Goal: Information Seeking & Learning: Learn about a topic

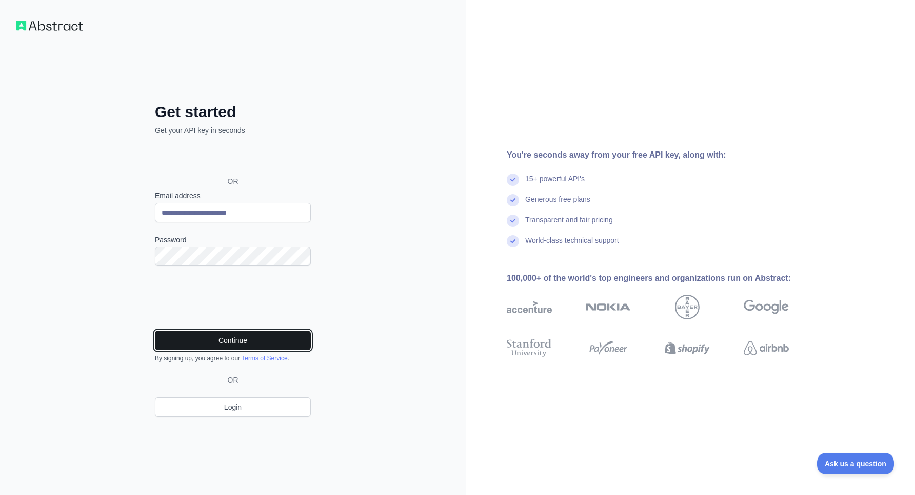
click at [258, 343] on button "Continue" at bounding box center [233, 340] width 156 height 20
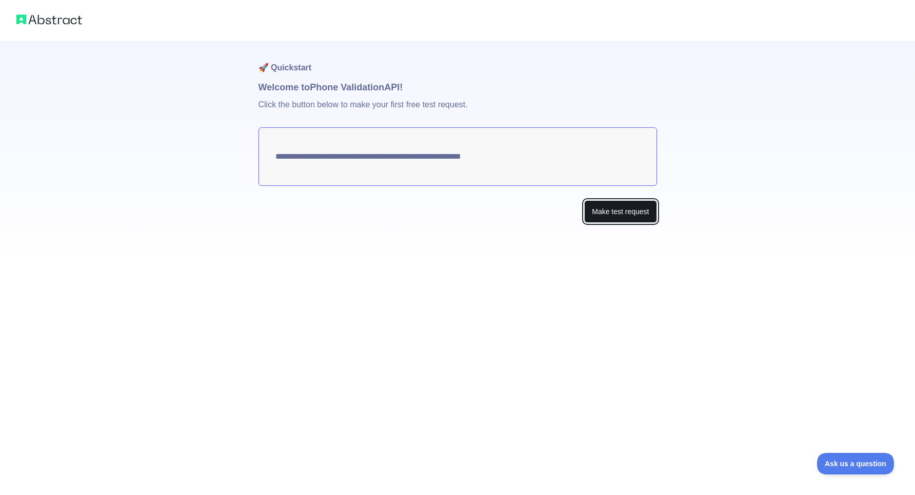
click at [616, 218] on button "Make test request" at bounding box center [620, 211] width 72 height 23
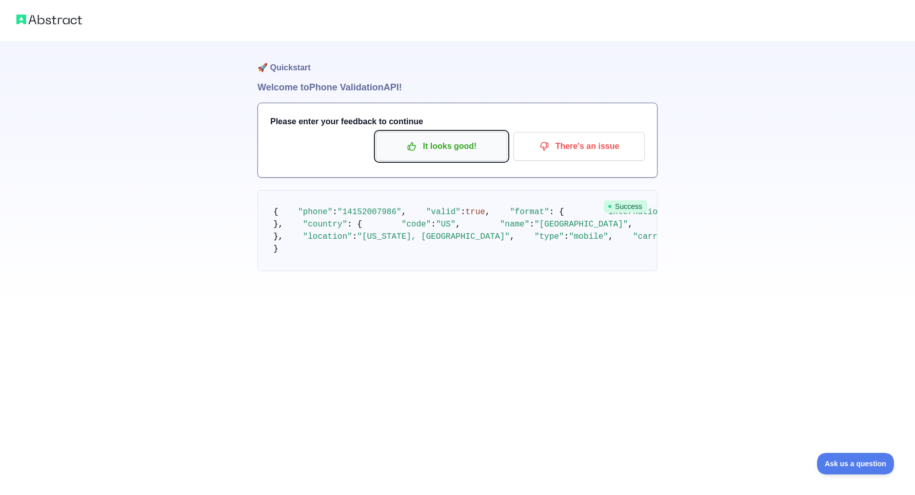
click at [439, 147] on p "It looks good!" at bounding box center [442, 146] width 116 height 17
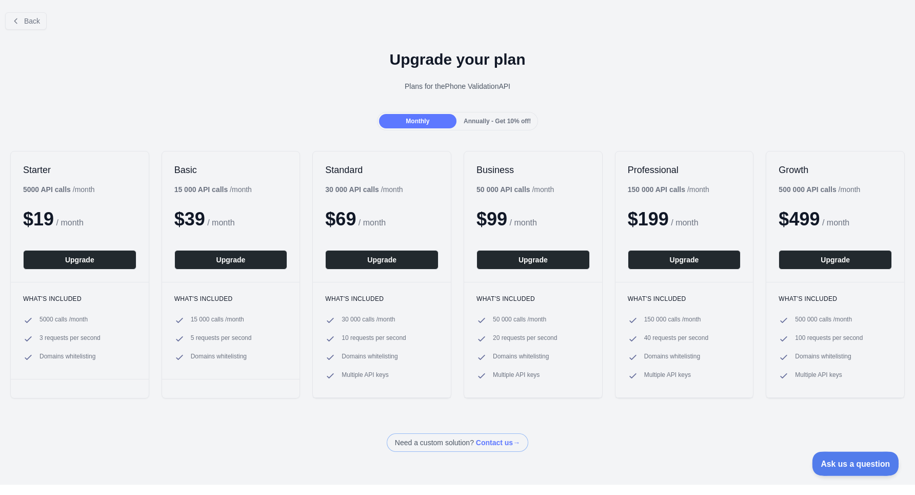
click at [825, 463] on span "Ask us a question" at bounding box center [850, 461] width 77 height 7
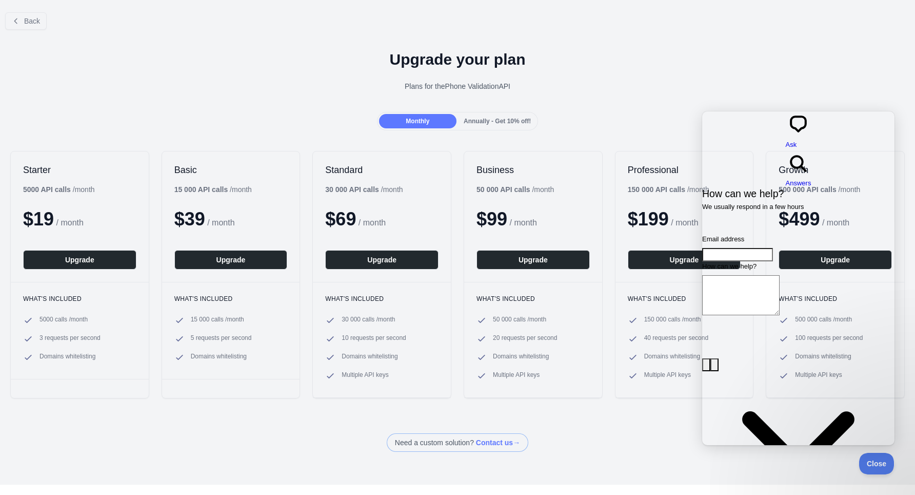
click at [482, 441] on span at bounding box center [458, 442] width 142 height 18
click at [534, 108] on div "Upgrade your plan Plans for the Phone Validation API" at bounding box center [457, 75] width 915 height 74
click at [646, 64] on h1 "Upgrade your plan" at bounding box center [457, 59] width 899 height 18
click at [33, 20] on span "Back" at bounding box center [32, 21] width 16 height 8
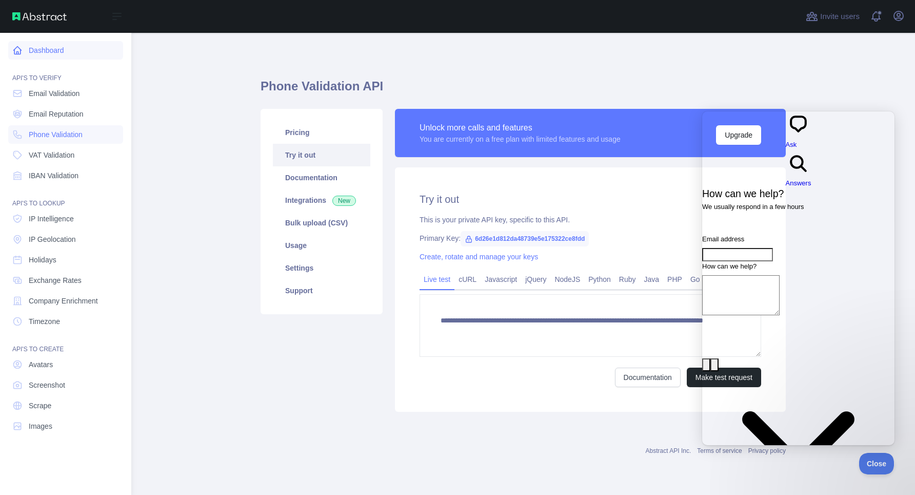
click at [10, 47] on link "Dashboard" at bounding box center [65, 50] width 115 height 18
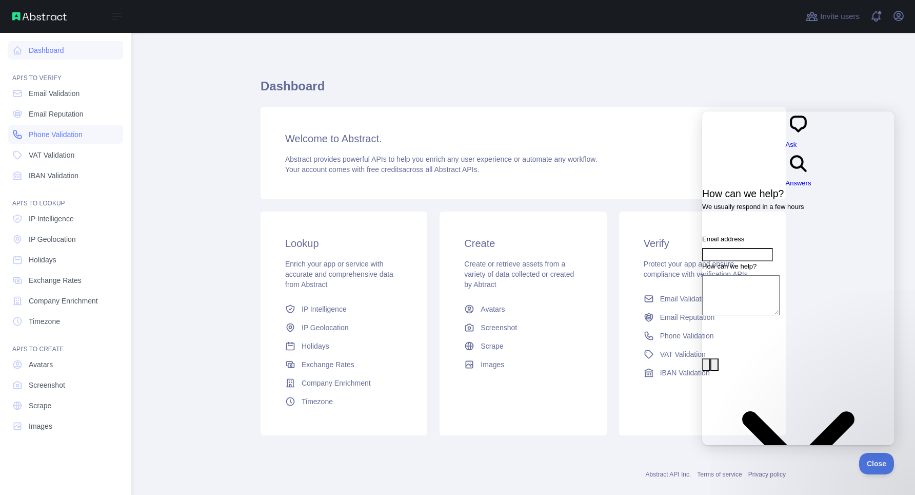
click at [76, 133] on span "Phone Validation" at bounding box center [56, 134] width 54 height 10
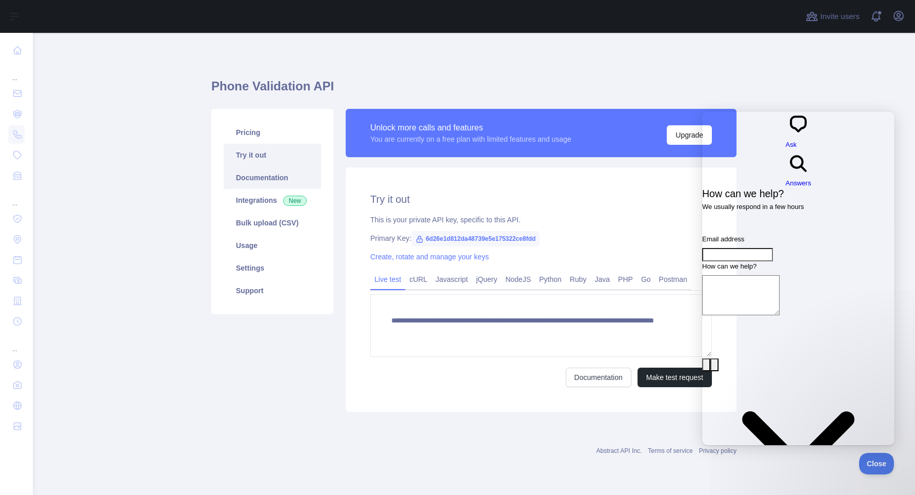
click at [280, 176] on link "Documentation" at bounding box center [273, 177] width 98 height 23
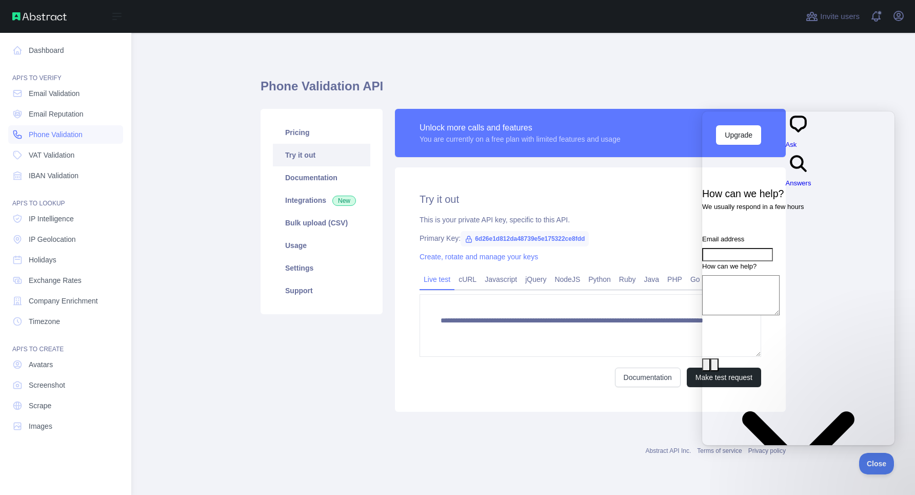
click at [52, 136] on span "Phone Validation" at bounding box center [56, 134] width 54 height 10
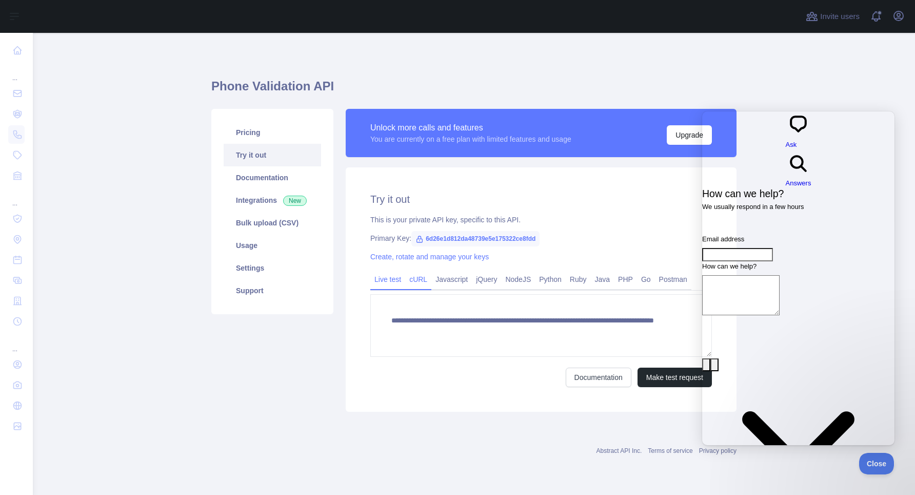
click at [418, 278] on link "cURL" at bounding box center [418, 279] width 26 height 16
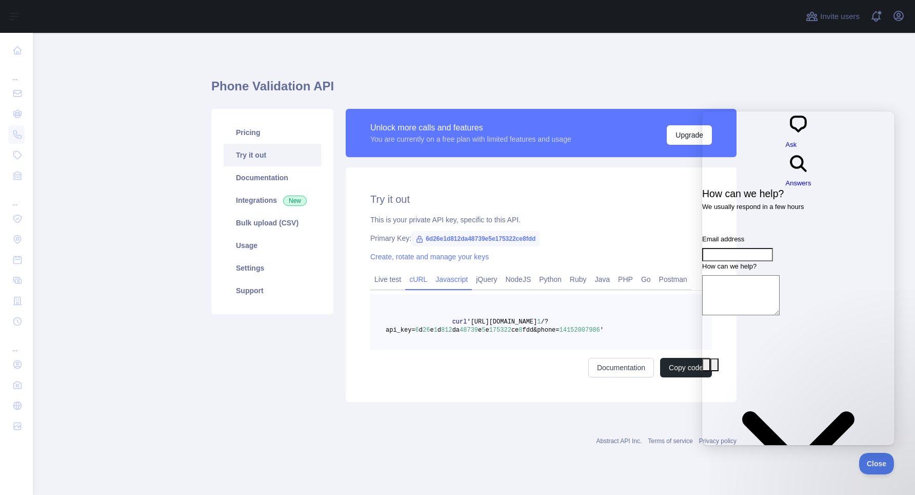
click at [454, 279] on link "Javascript" at bounding box center [452, 279] width 41 height 16
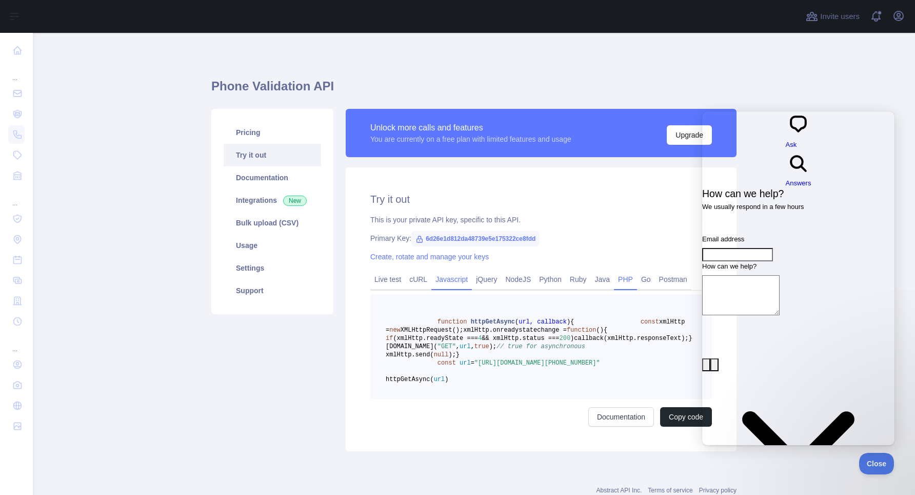
click at [627, 280] on link "PHP" at bounding box center [625, 279] width 23 height 16
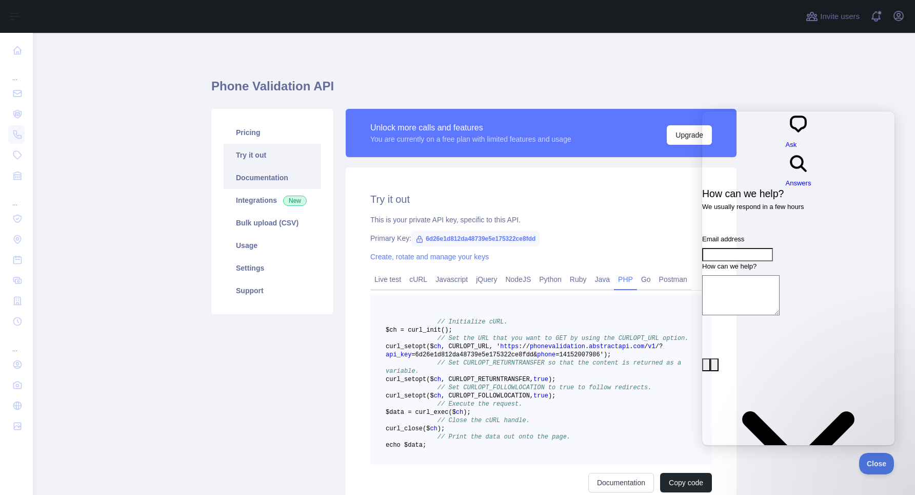
click at [255, 170] on link "Documentation" at bounding box center [273, 177] width 98 height 23
click at [243, 140] on link "Pricing" at bounding box center [273, 132] width 98 height 23
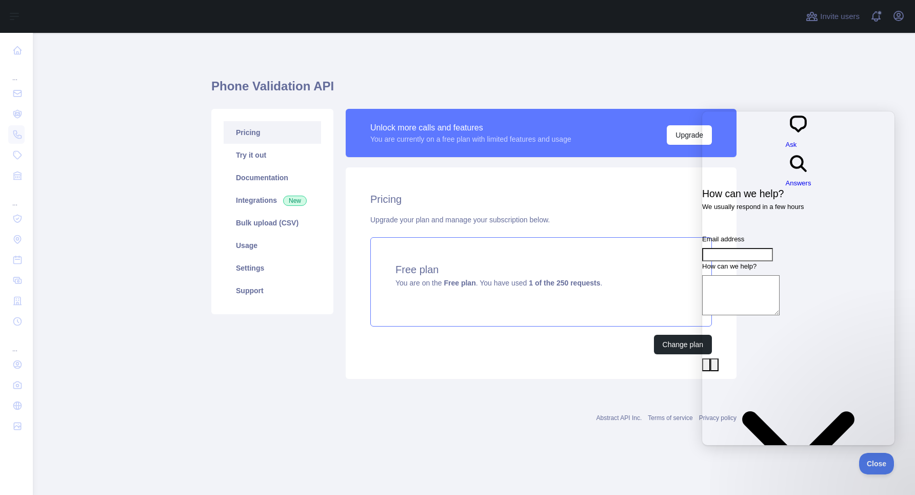
click at [496, 280] on span "You are on the Free plan . You have used 1 of the 250 requests ." at bounding box center [499, 283] width 207 height 8
click at [263, 241] on link "Usage" at bounding box center [273, 245] width 98 height 23
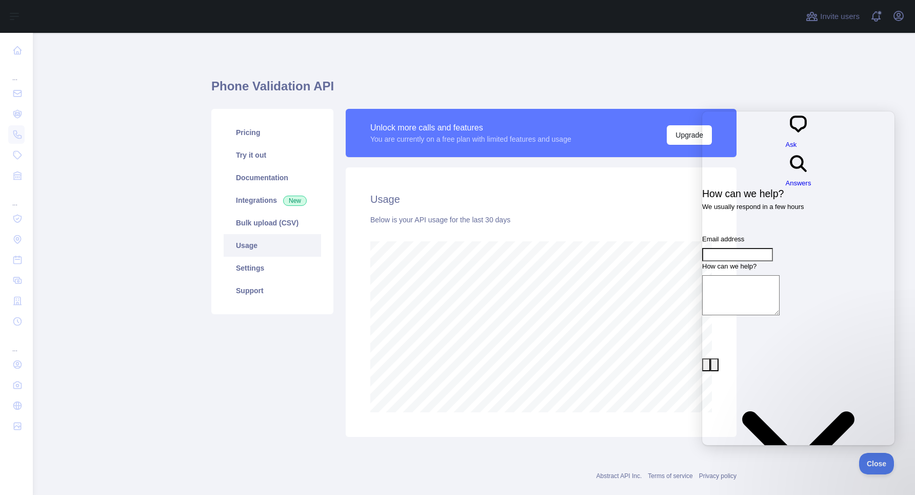
scroll to position [462, 874]
click at [263, 201] on link "Integrations New" at bounding box center [273, 200] width 98 height 23
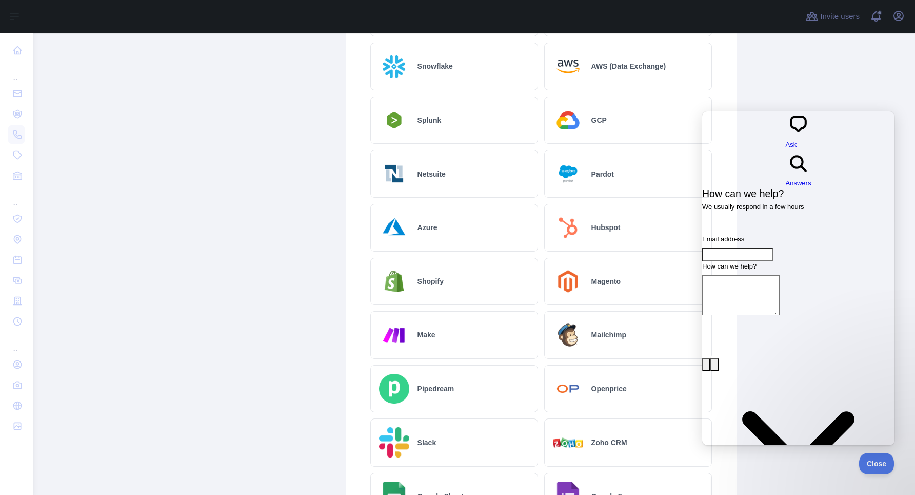
scroll to position [321, 0]
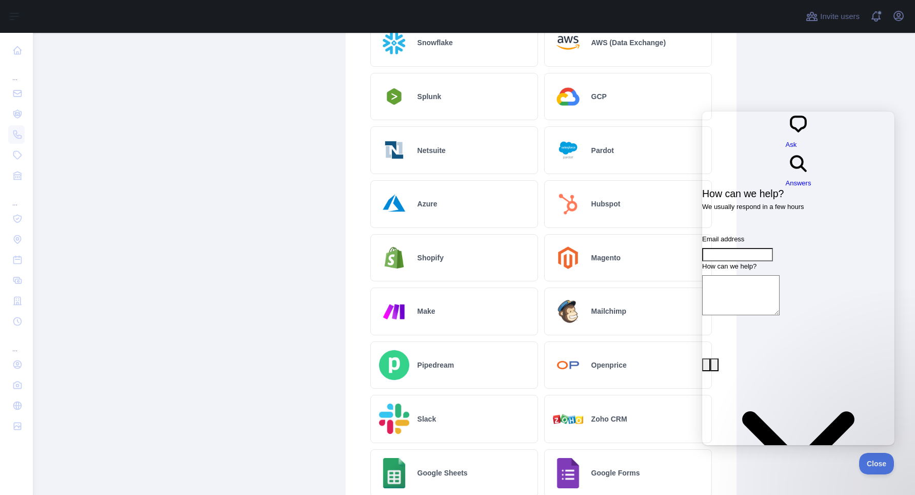
click at [601, 307] on h2 "Mailchimp" at bounding box center [609, 311] width 35 height 10
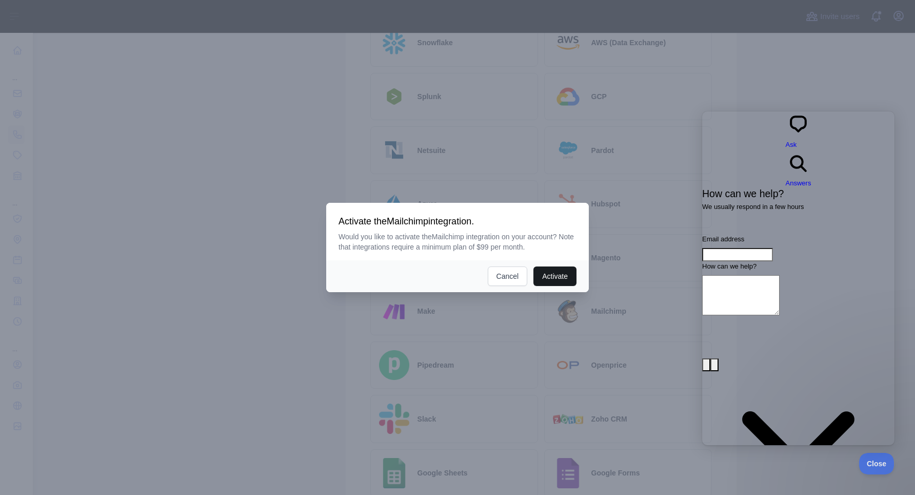
click at [554, 278] on button "Activate" at bounding box center [555, 276] width 43 height 20
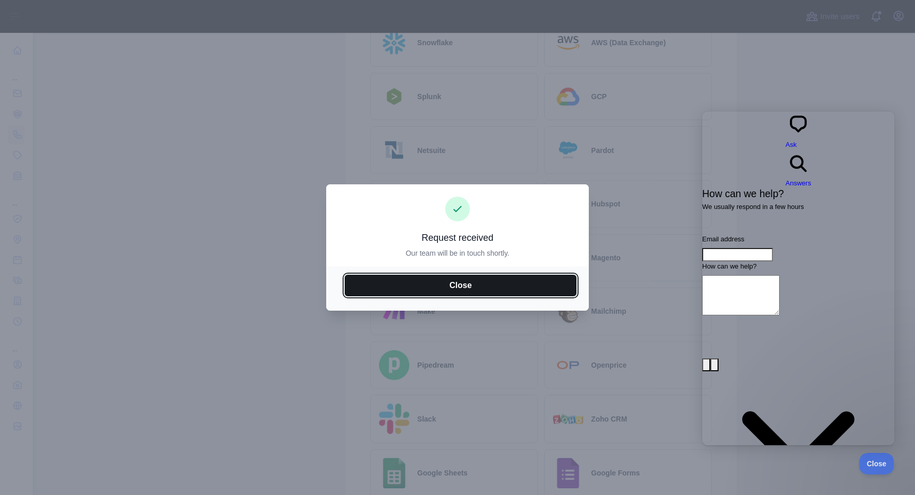
click at [492, 281] on button "Close" at bounding box center [461, 286] width 232 height 22
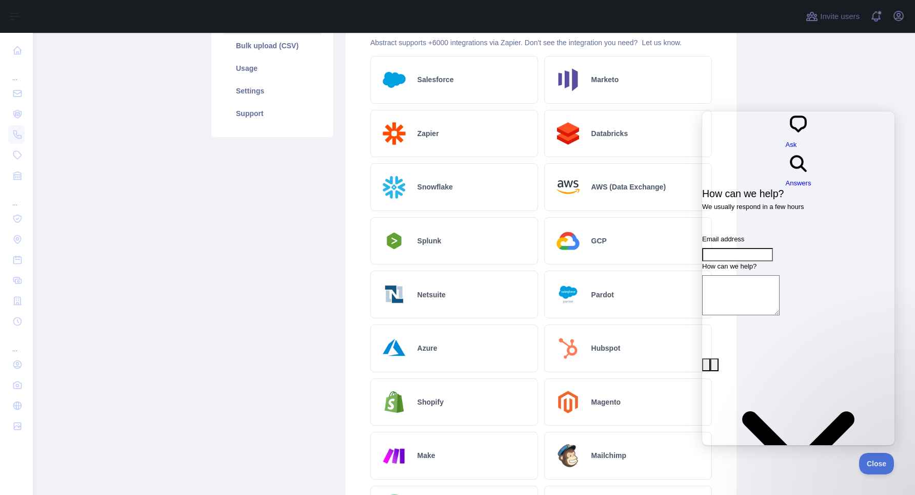
scroll to position [177, 0]
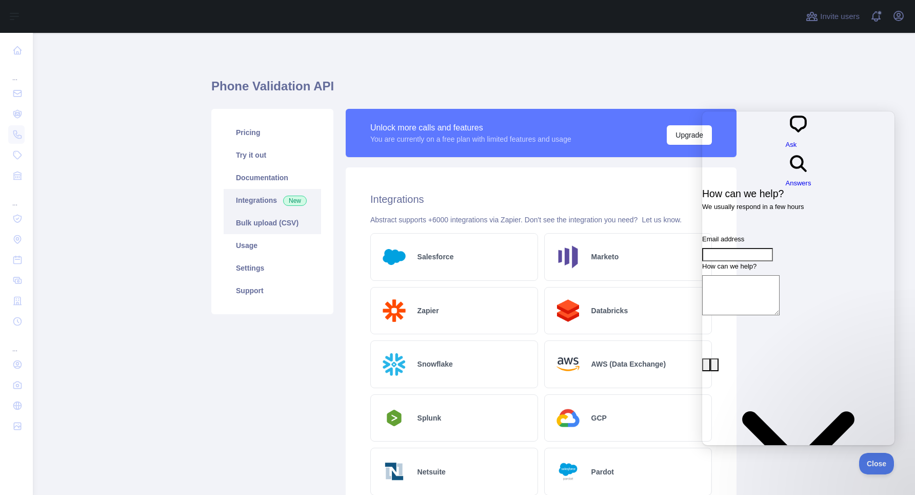
click at [269, 233] on link "Bulk upload (CSV)" at bounding box center [273, 222] width 98 height 23
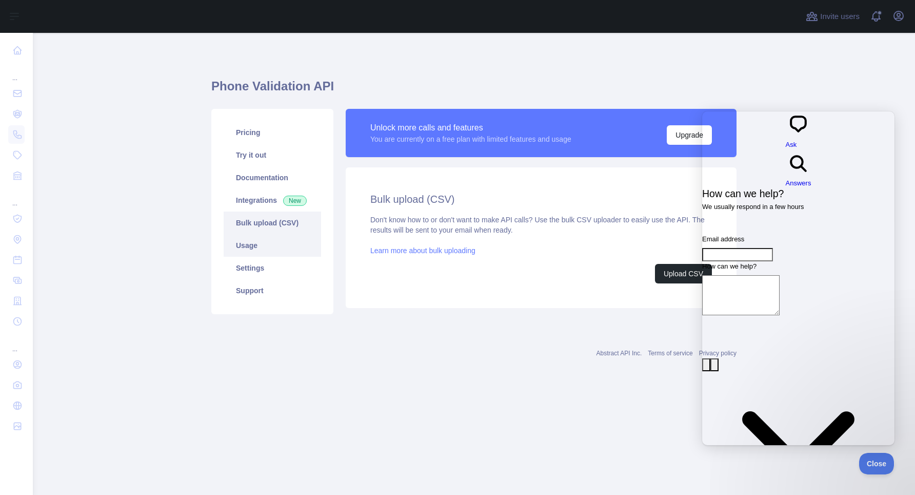
click at [269, 246] on link "Usage" at bounding box center [273, 245] width 98 height 23
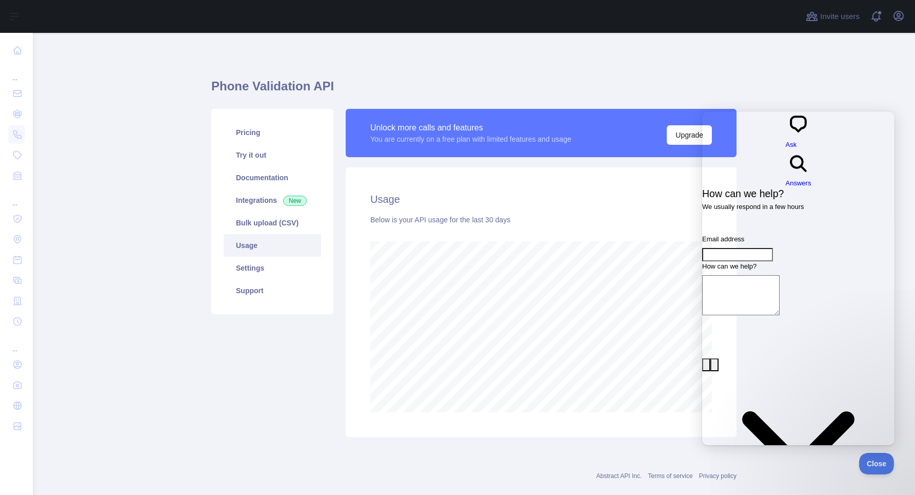
scroll to position [462, 874]
click at [271, 252] on link "Usage" at bounding box center [273, 245] width 98 height 23
click at [269, 259] on link "Settings" at bounding box center [273, 268] width 98 height 23
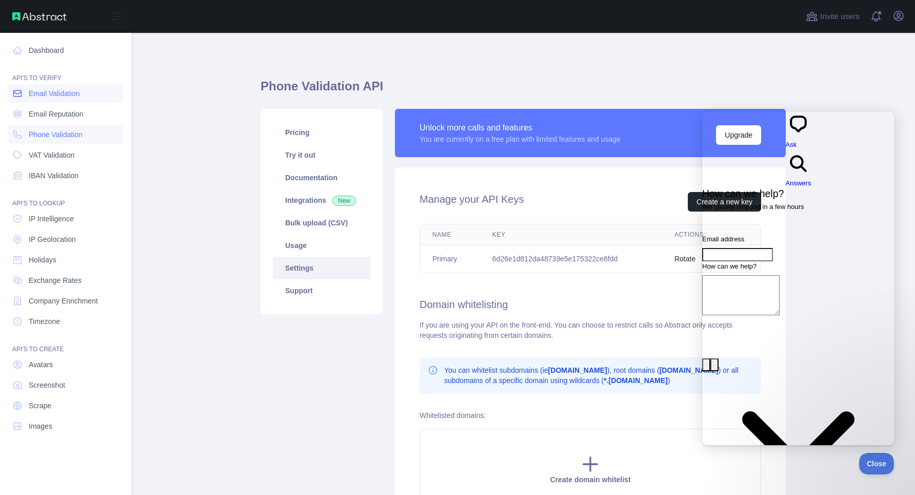
click at [45, 96] on span "Email Validation" at bounding box center [54, 93] width 51 height 10
